Goal: Navigation & Orientation: Find specific page/section

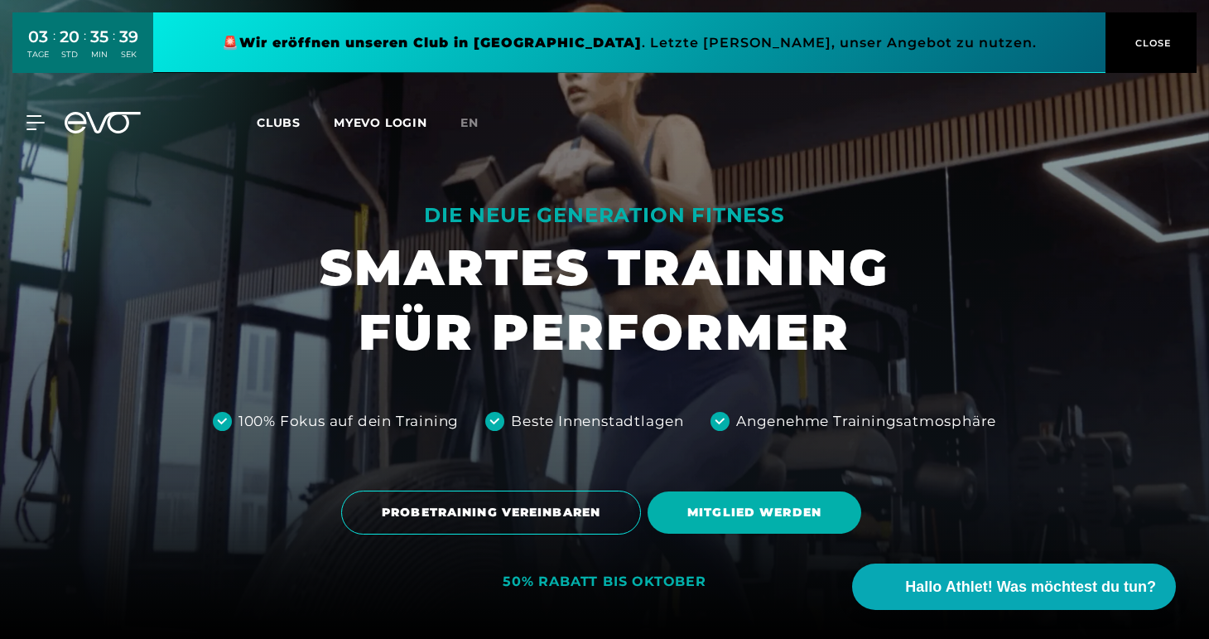
click at [280, 117] on span "Clubs" at bounding box center [279, 122] width 44 height 15
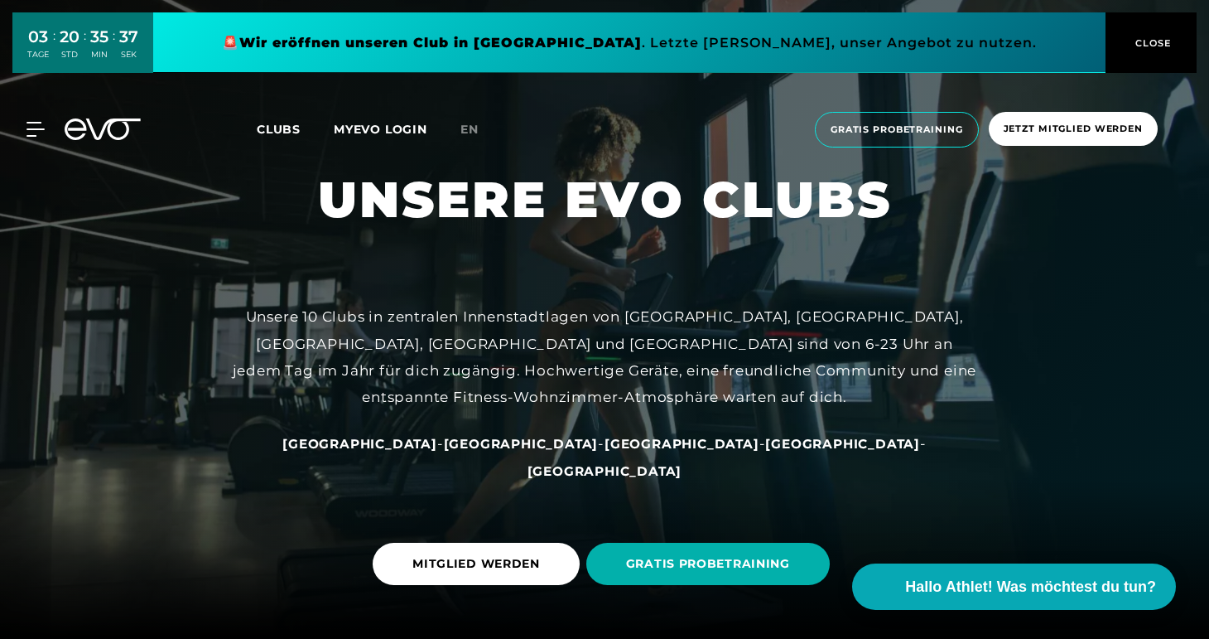
click at [282, 130] on span "Clubs" at bounding box center [279, 129] width 44 height 15
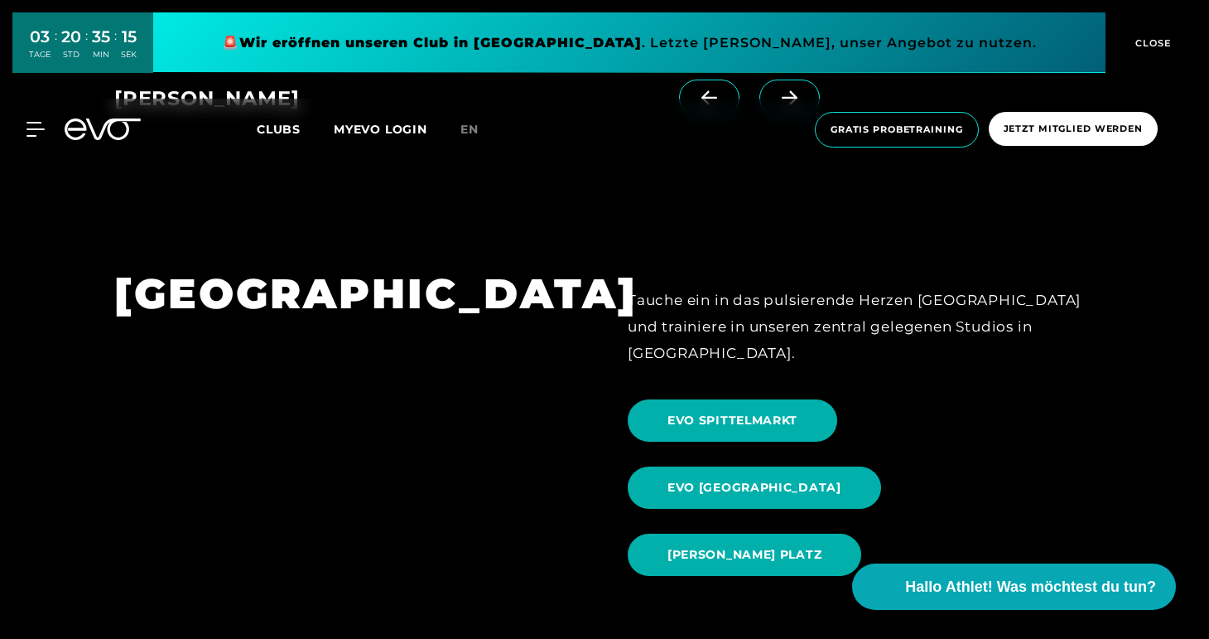
scroll to position [1467, 0]
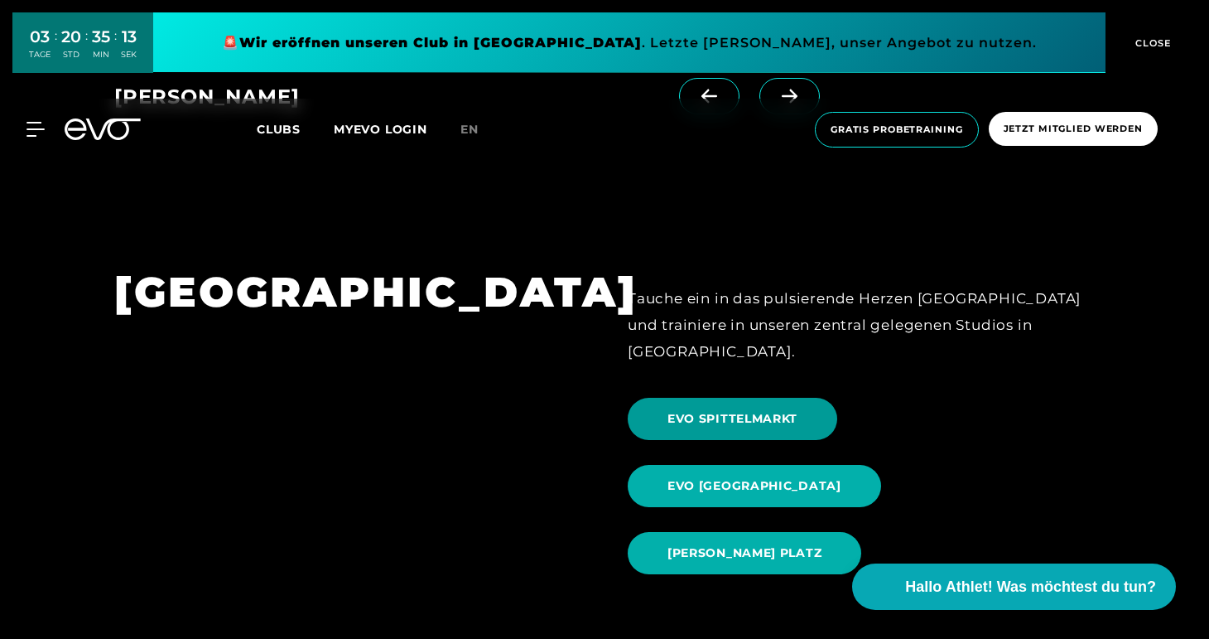
click at [715, 410] on span "EVO SPITTELMARKT" at bounding box center [733, 418] width 130 height 17
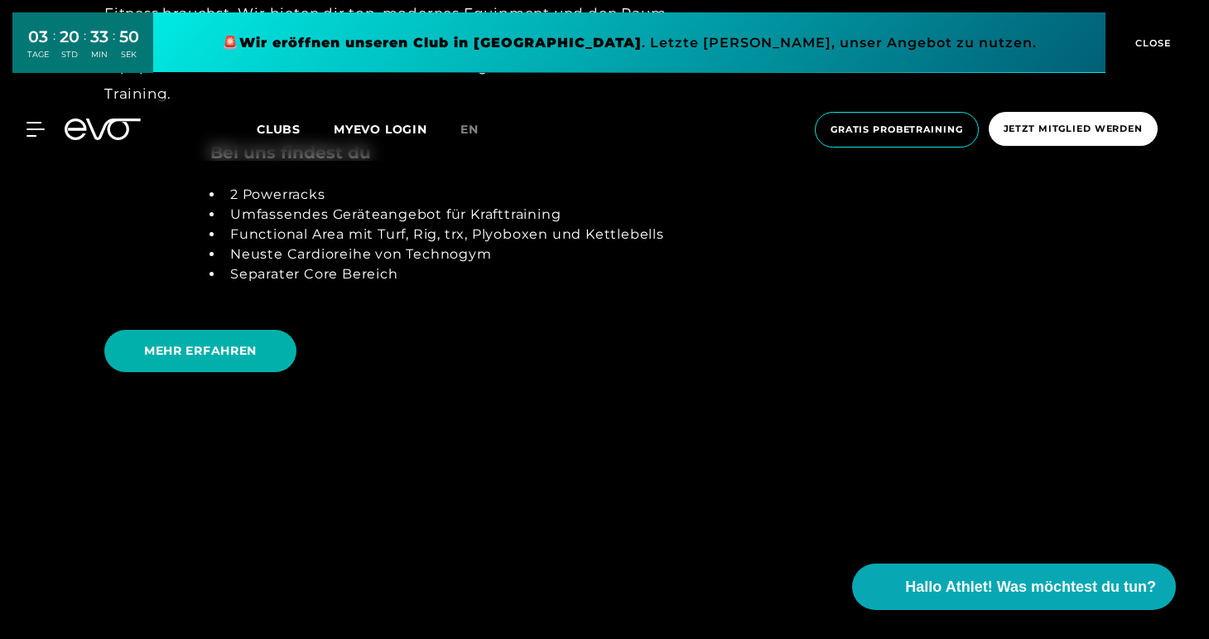
scroll to position [3541, 0]
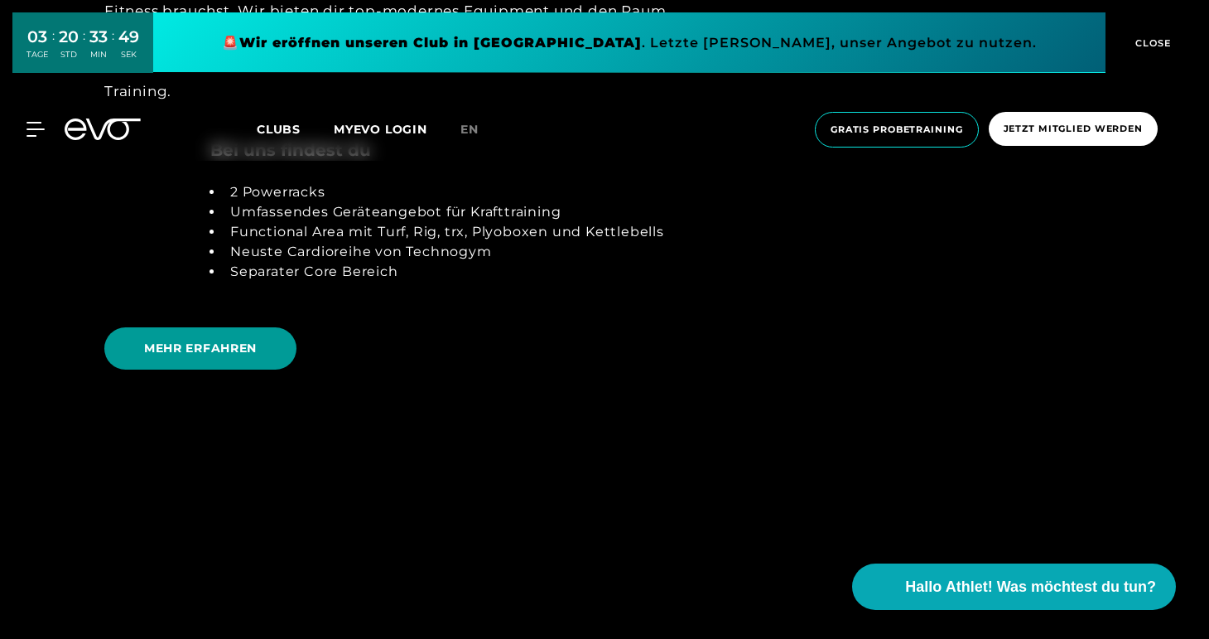
click at [235, 340] on span "MEHR ERFAHREN" at bounding box center [200, 348] width 113 height 17
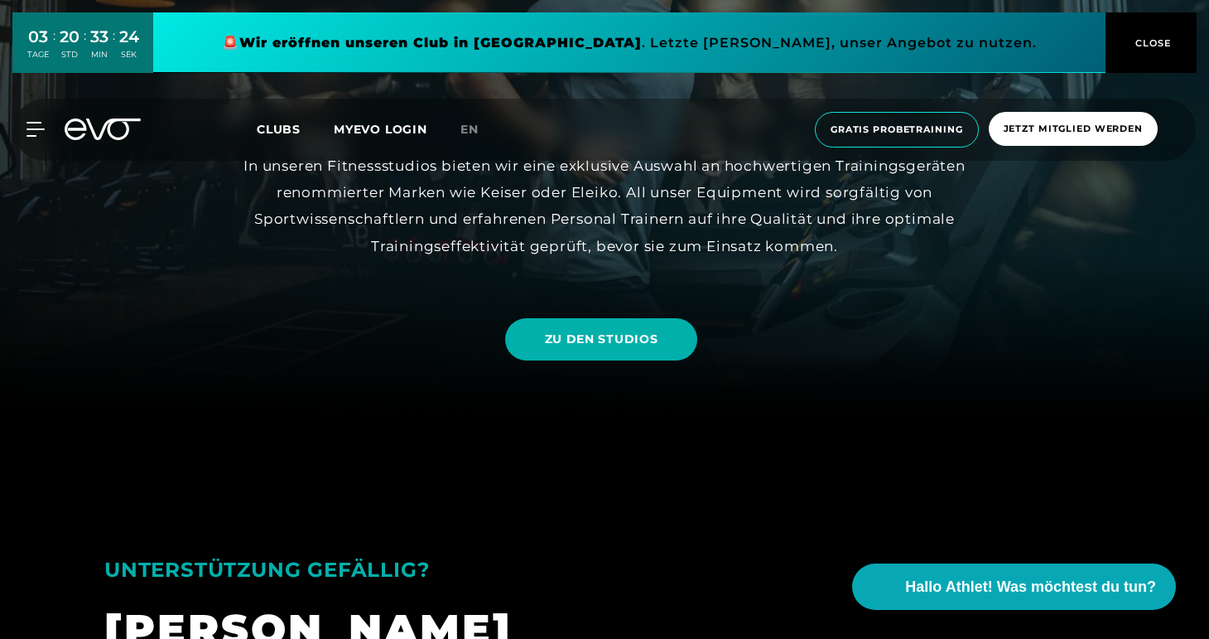
scroll to position [166, 0]
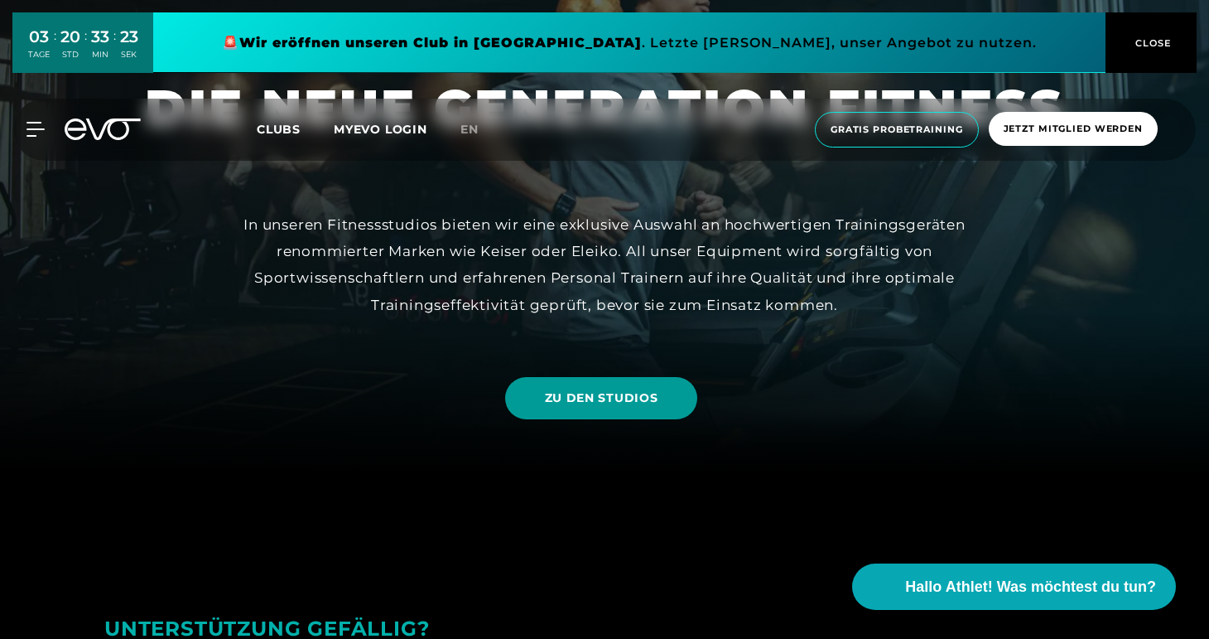
click at [608, 394] on span "ZU DEN STUDIOS" at bounding box center [601, 397] width 113 height 17
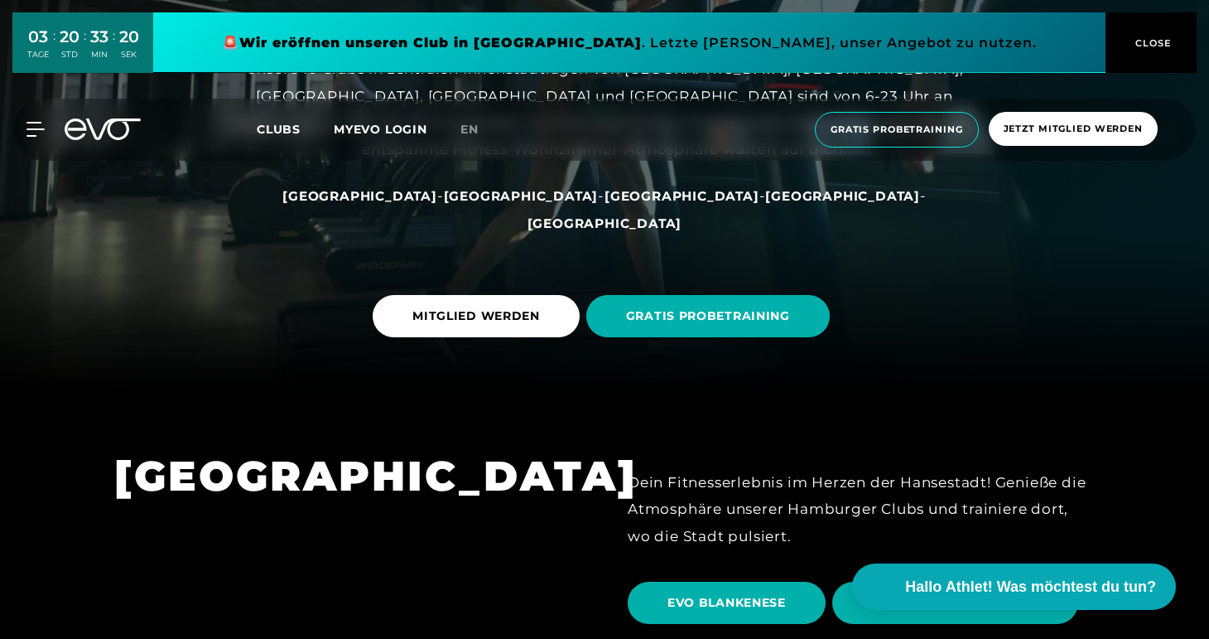
scroll to position [207, 0]
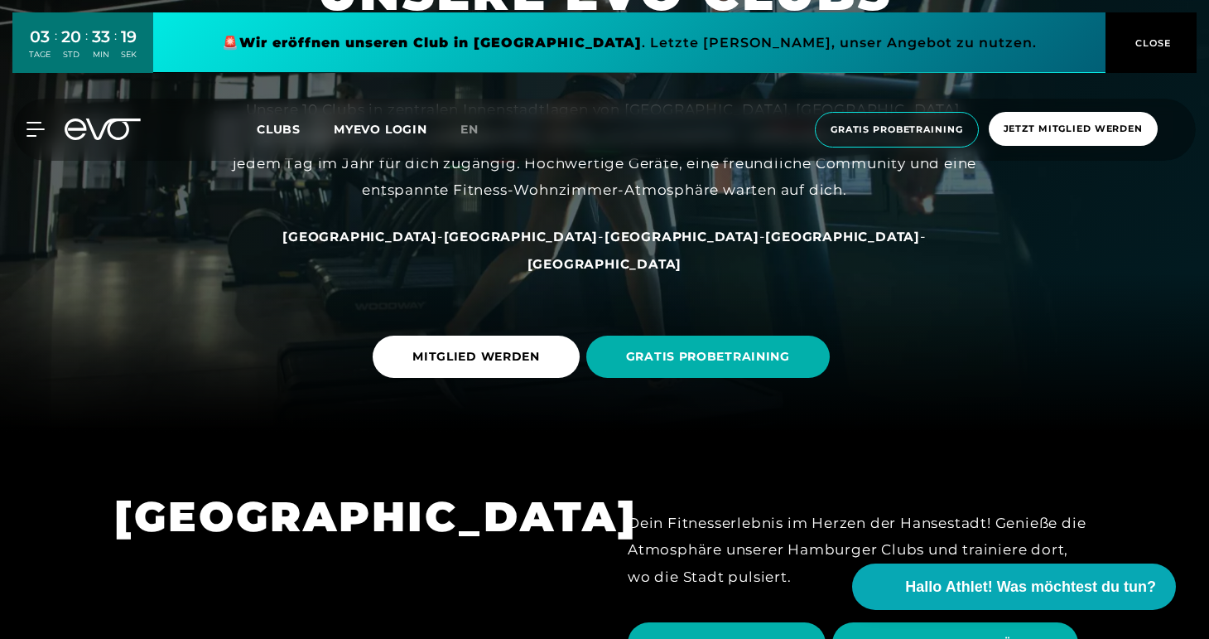
click at [495, 244] on span "[GEOGRAPHIC_DATA]" at bounding box center [521, 237] width 155 height 16
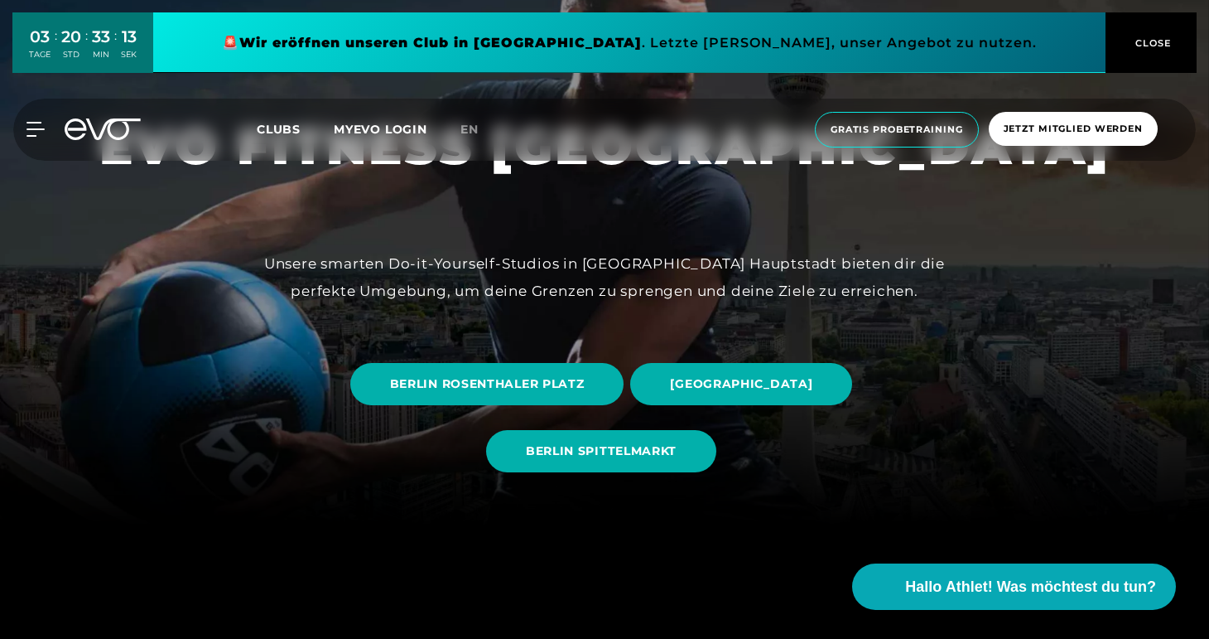
scroll to position [113, 0]
click at [591, 444] on span "BERLIN SPITTELMARKT" at bounding box center [601, 450] width 151 height 17
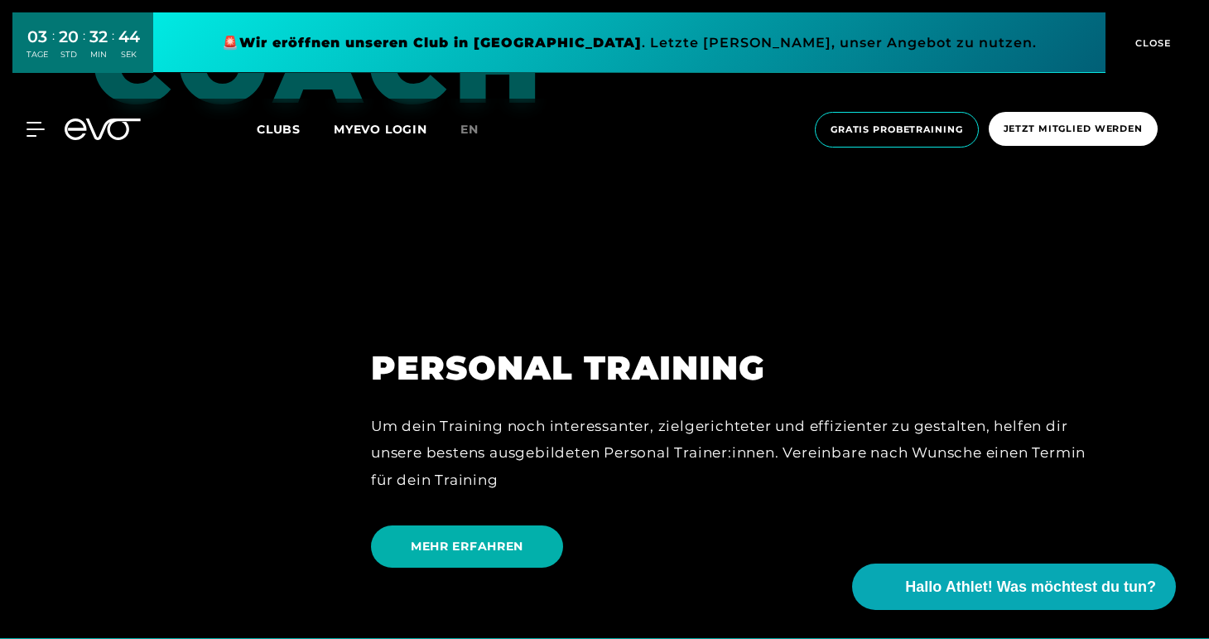
scroll to position [4765, 0]
